Goal: Information Seeking & Learning: Understand process/instructions

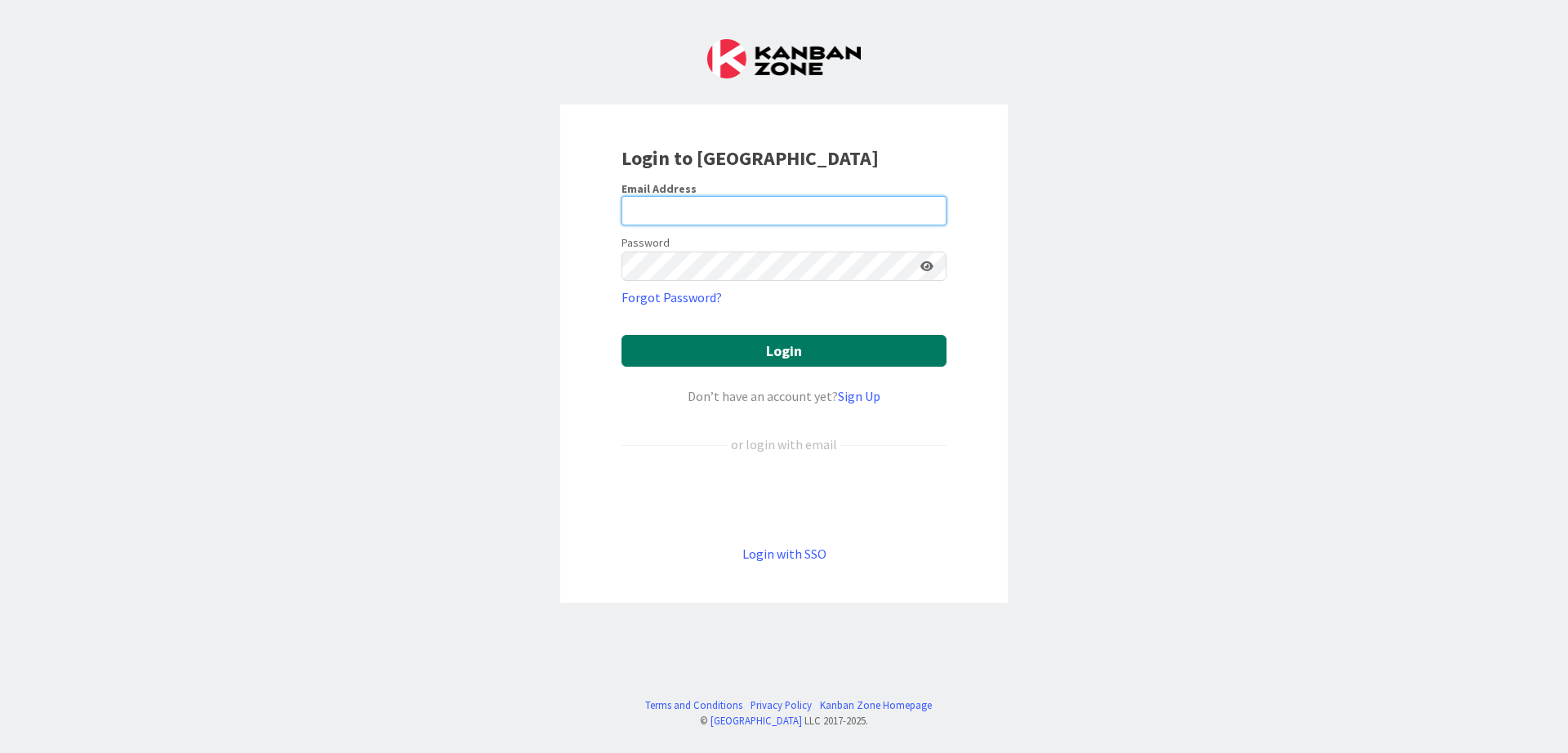
type input "[DOMAIN_NAME][EMAIL_ADDRESS][DOMAIN_NAME]"
click at [750, 350] on button "Login" at bounding box center [784, 350] width 325 height 32
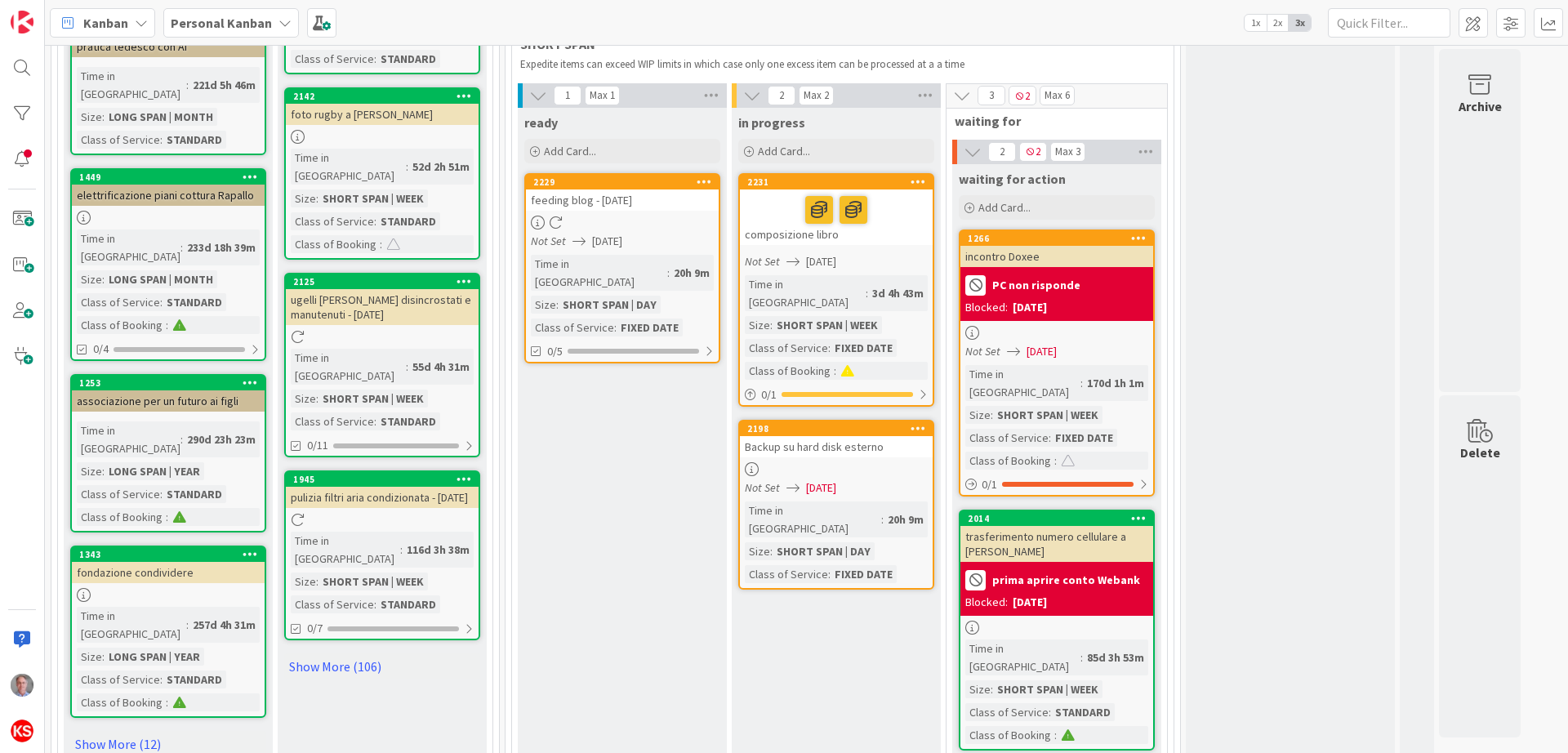
scroll to position [1594, 0]
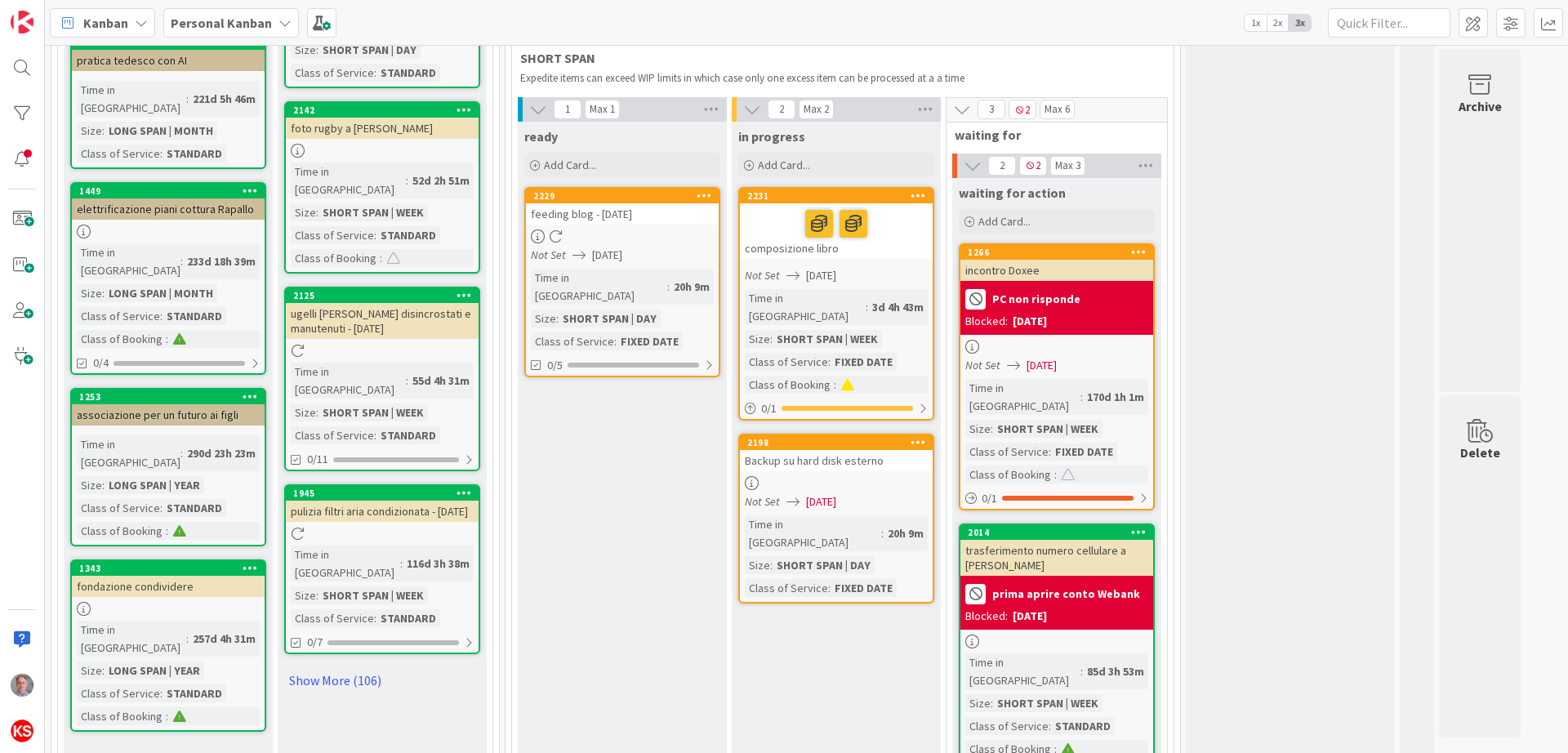
click at [857, 450] on div "Backup su hard disk esterno" at bounding box center [836, 460] width 193 height 21
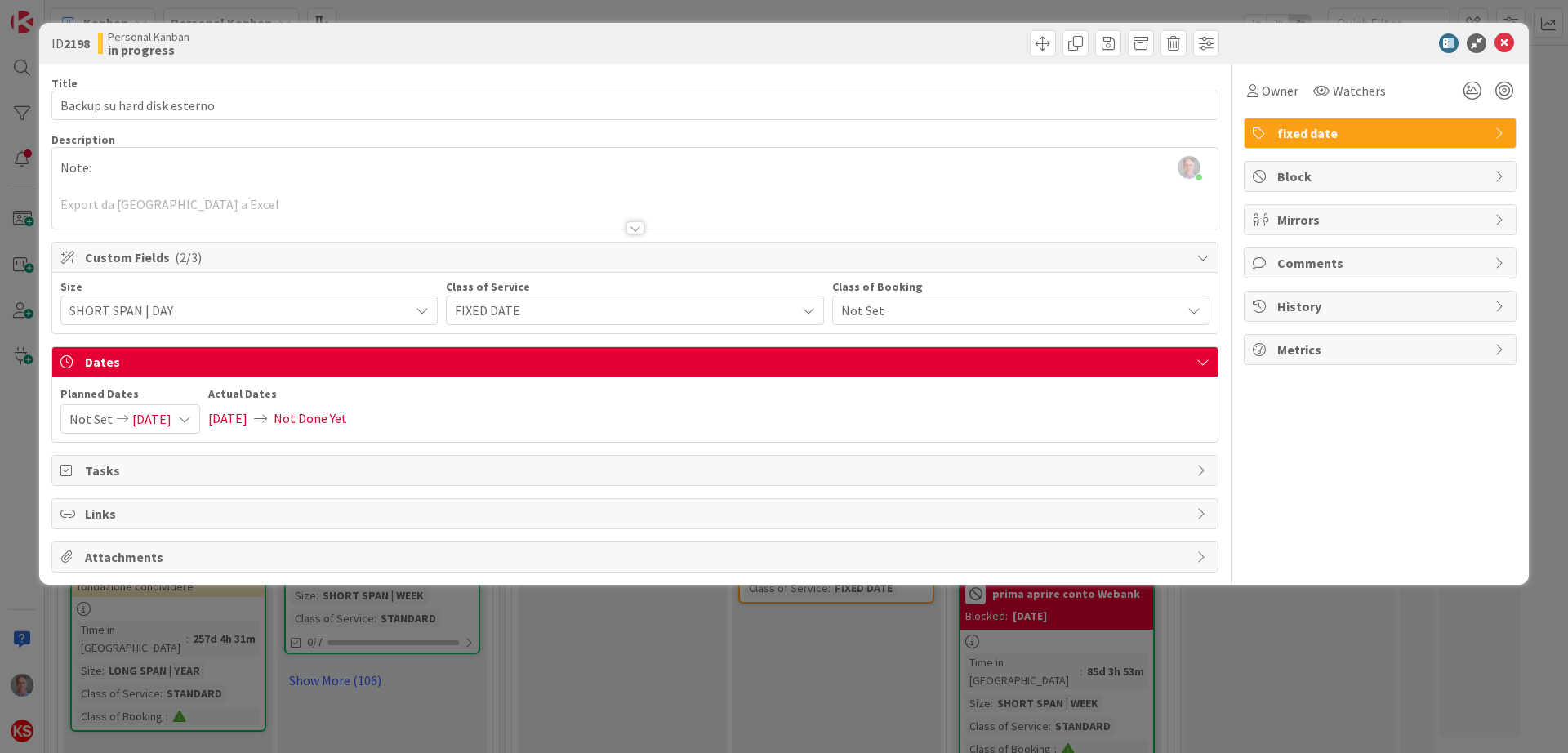
click at [641, 227] on div at bounding box center [635, 228] width 18 height 13
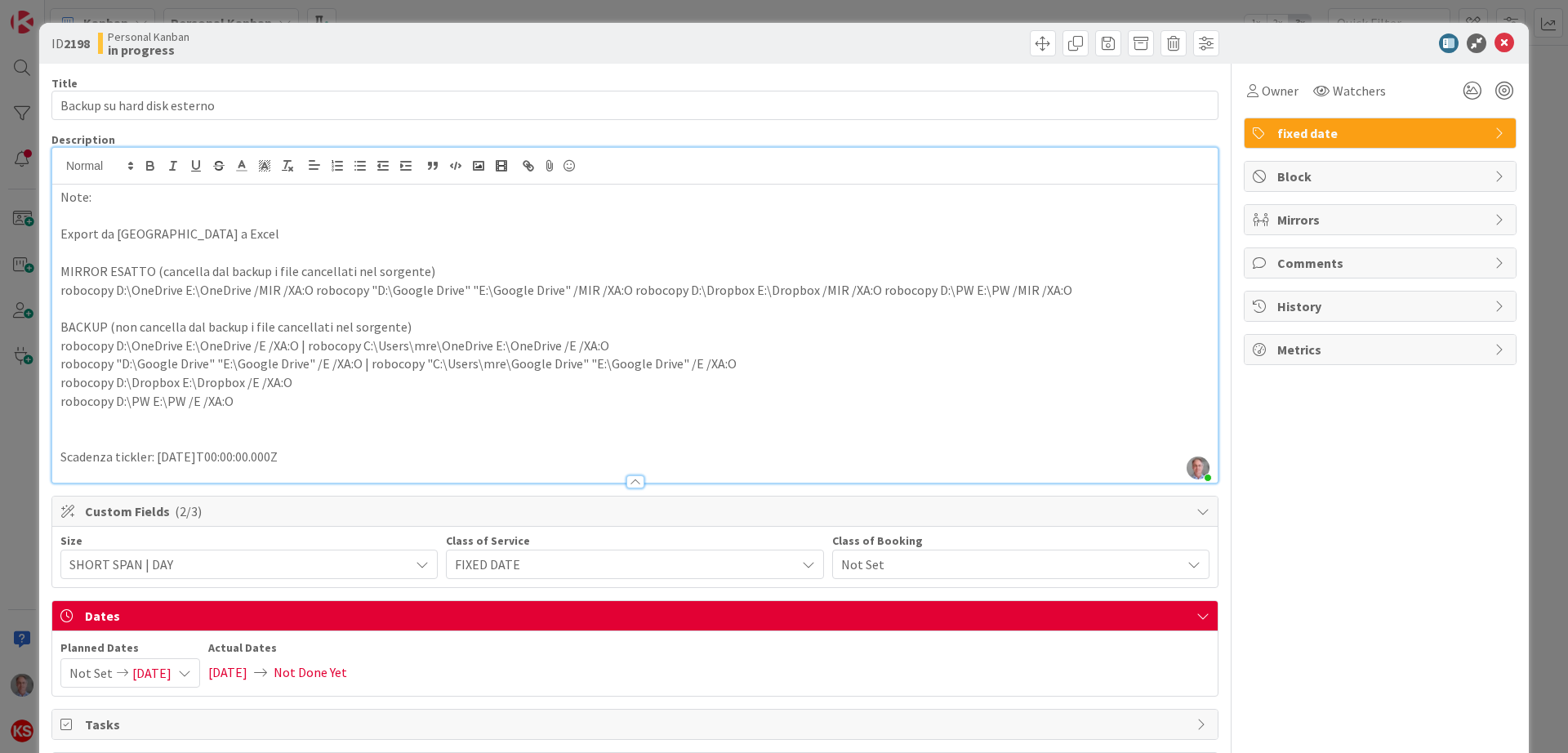
click at [364, 346] on p "robocopy D:\OneDrive E:\OneDrive /E /XA:O | robocopy C:\Users\mre\OneDrive E:\O…" at bounding box center [635, 345] width 1149 height 19
drag, startPoint x: 303, startPoint y: 343, endPoint x: 603, endPoint y: 346, distance: 300.0
click at [603, 346] on p "robocopy D:\OneDrive E:\OneDrive /E /XA:O | robocopy C:\Users\mre\OneDrive E:\O…" at bounding box center [635, 345] width 1149 height 19
drag, startPoint x: 603, startPoint y: 346, endPoint x: 530, endPoint y: 346, distance: 73.0
click at [530, 346] on p "robocopy D:\OneDrive E:\OneDrive /E /XA:O | robocopy C:\Users\mre\OneDrive E:\O…" at bounding box center [635, 345] width 1149 height 19
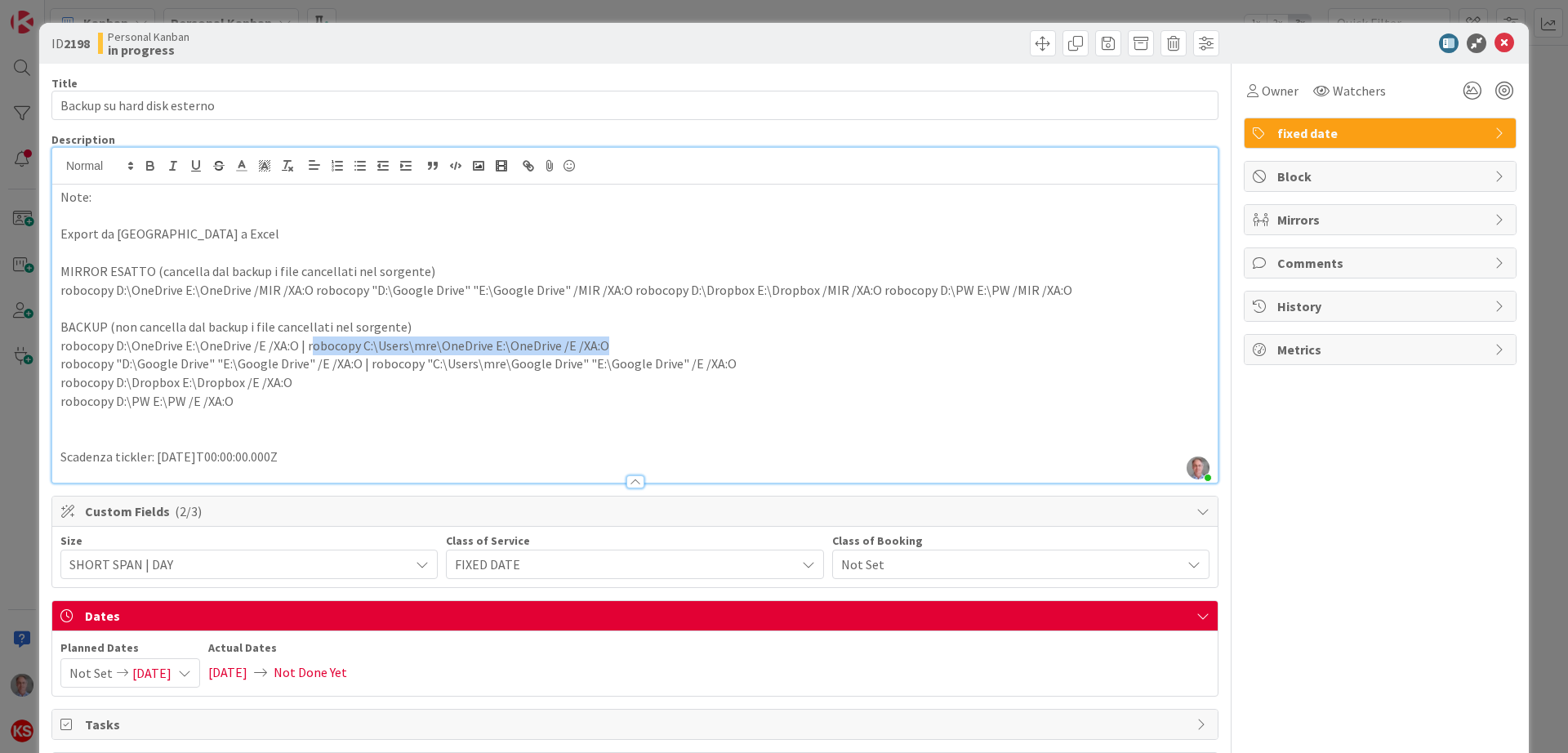
drag, startPoint x: 602, startPoint y: 341, endPoint x: 308, endPoint y: 335, distance: 294.1
click at [308, 336] on p "robocopy D:\OneDrive E:\OneDrive /E /XA:O | robocopy C:\Users\mre\OneDrive E:\O…" at bounding box center [635, 345] width 1149 height 19
copy p "obocopy C:\Users\mre\OneDrive E:\OneDrive /E /XA:O"
click at [468, 348] on p "robocopy D:\OneDrive E:\OneDrive /E /XA:O | robocopy C:\Users\mre\OneDrive E:\O…" at bounding box center [635, 345] width 1149 height 19
drag, startPoint x: 602, startPoint y: 343, endPoint x: 307, endPoint y: 344, distance: 295.0
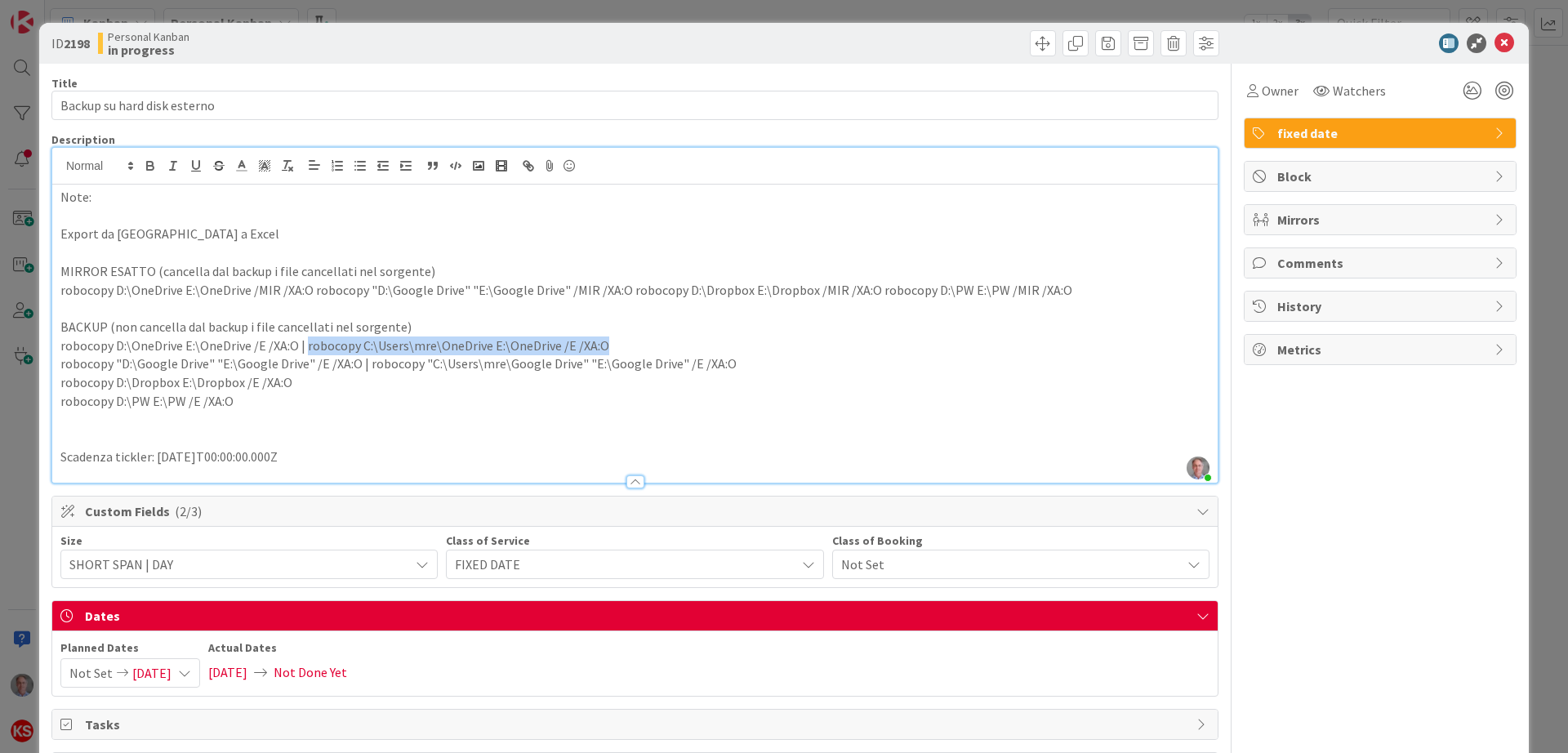
click at [307, 344] on p "robocopy D:\OneDrive E:\OneDrive /E /XA:O | robocopy C:\Users\mre\OneDrive E:\O…" at bounding box center [635, 345] width 1149 height 19
copy p "robocopy C:\Users\mre\OneDrive E:\OneDrive /E /XA:O"
click at [361, 393] on p "robocopy D:\PW E:\PW /E /XA:O" at bounding box center [635, 401] width 1149 height 19
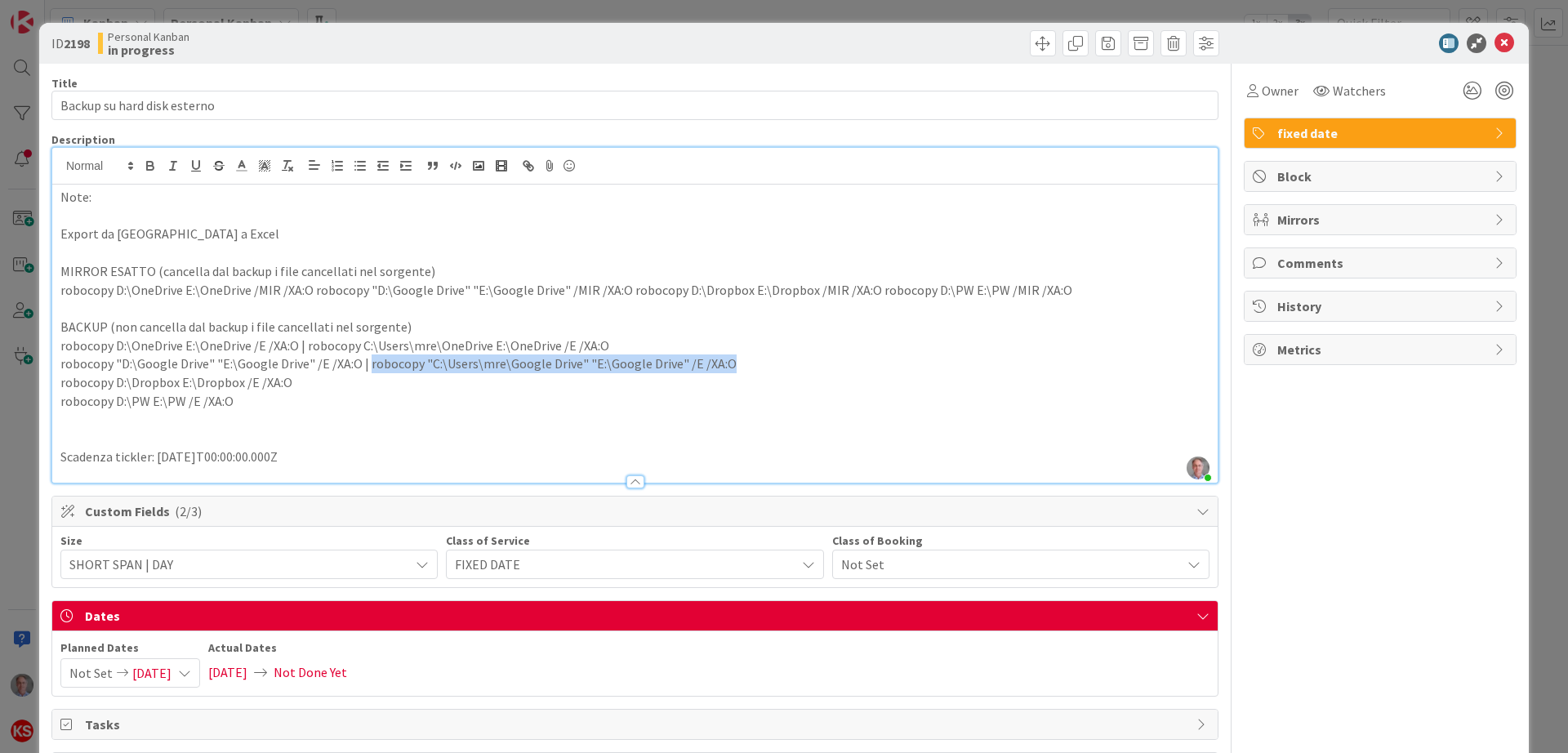
drag, startPoint x: 721, startPoint y: 360, endPoint x: 367, endPoint y: 364, distance: 354.0
click at [367, 364] on p "robocopy "D:\Google Drive" "E:\Google Drive" /E /XA:O | robocopy "C:\Users\mre\…" at bounding box center [635, 364] width 1149 height 19
copy p "robocopy "C:\Users\mre\Google Drive" "E:\Google Drive" /E /XA:O"
click at [1495, 42] on icon at bounding box center [1504, 43] width 19 height 19
